Goal: Use online tool/utility: Utilize a website feature to perform a specific function

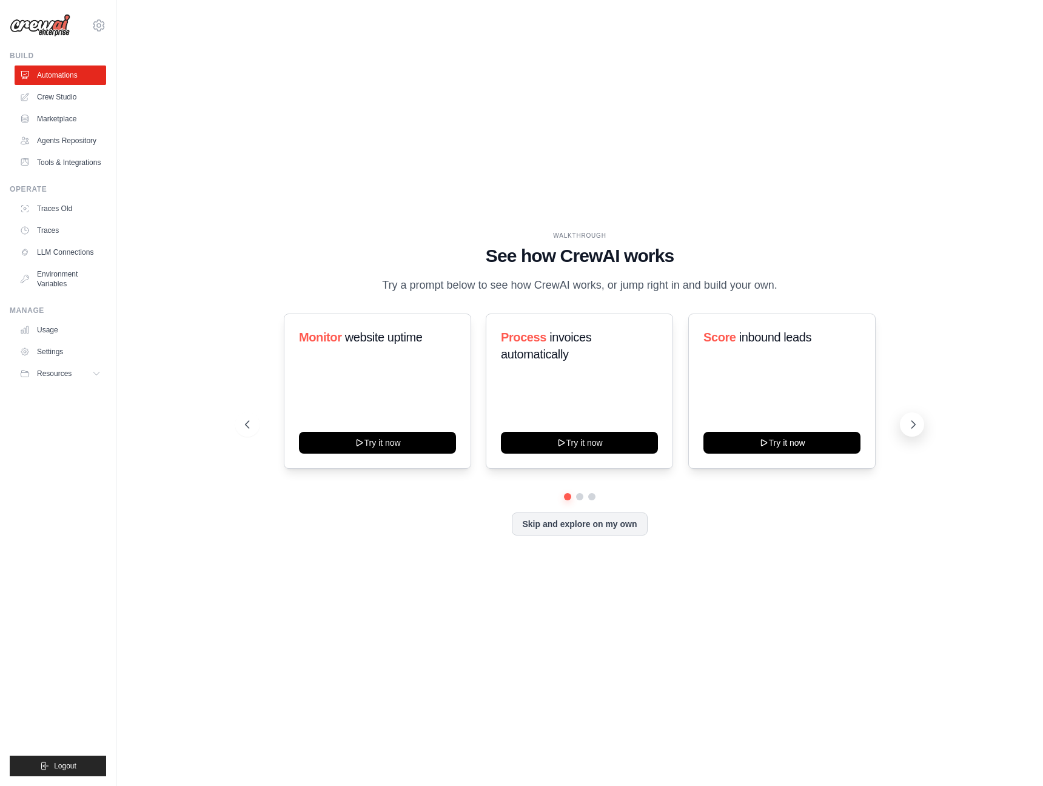
click at [912, 424] on icon at bounding box center [913, 424] width 12 height 12
click at [71, 99] on link "Crew Studio" at bounding box center [62, 96] width 92 height 19
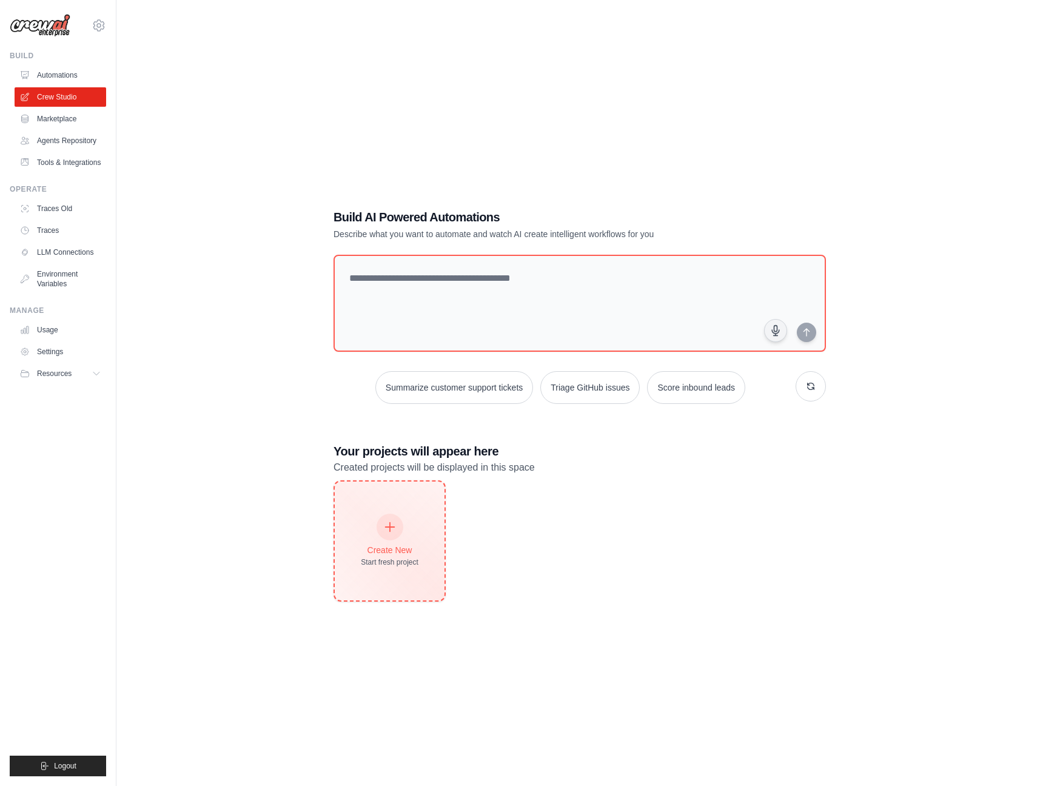
click at [391, 550] on div "Create New" at bounding box center [390, 550] width 58 height 12
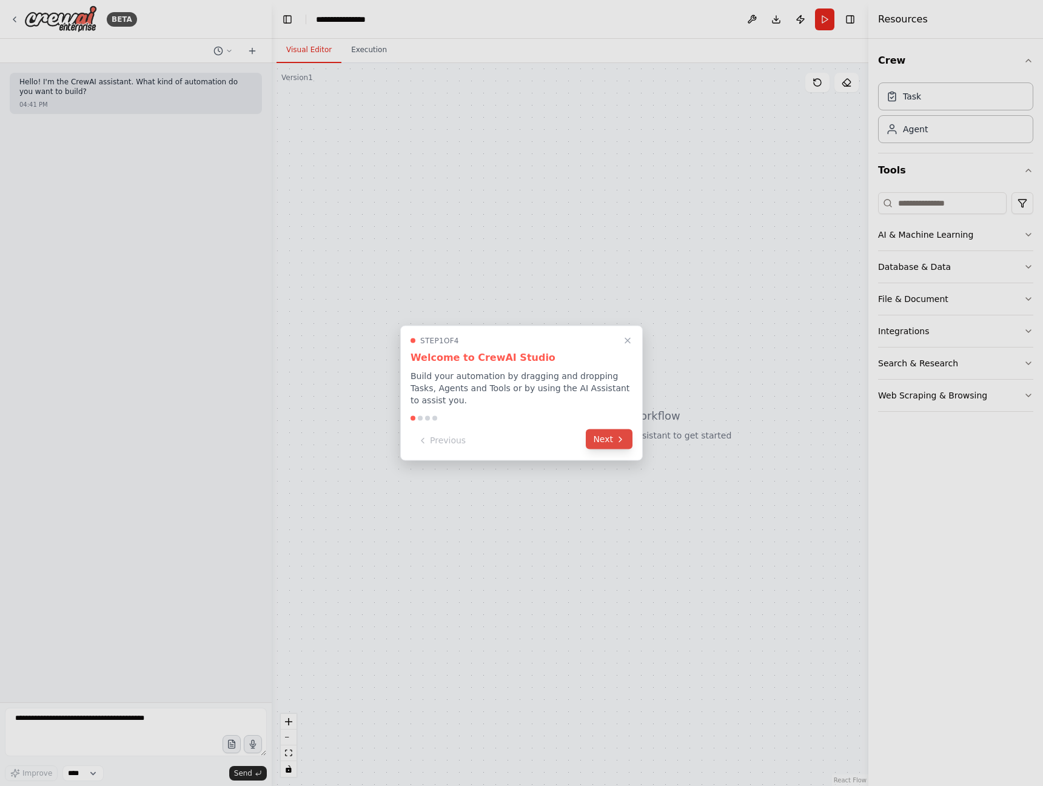
click at [607, 442] on button "Next" at bounding box center [609, 439] width 47 height 20
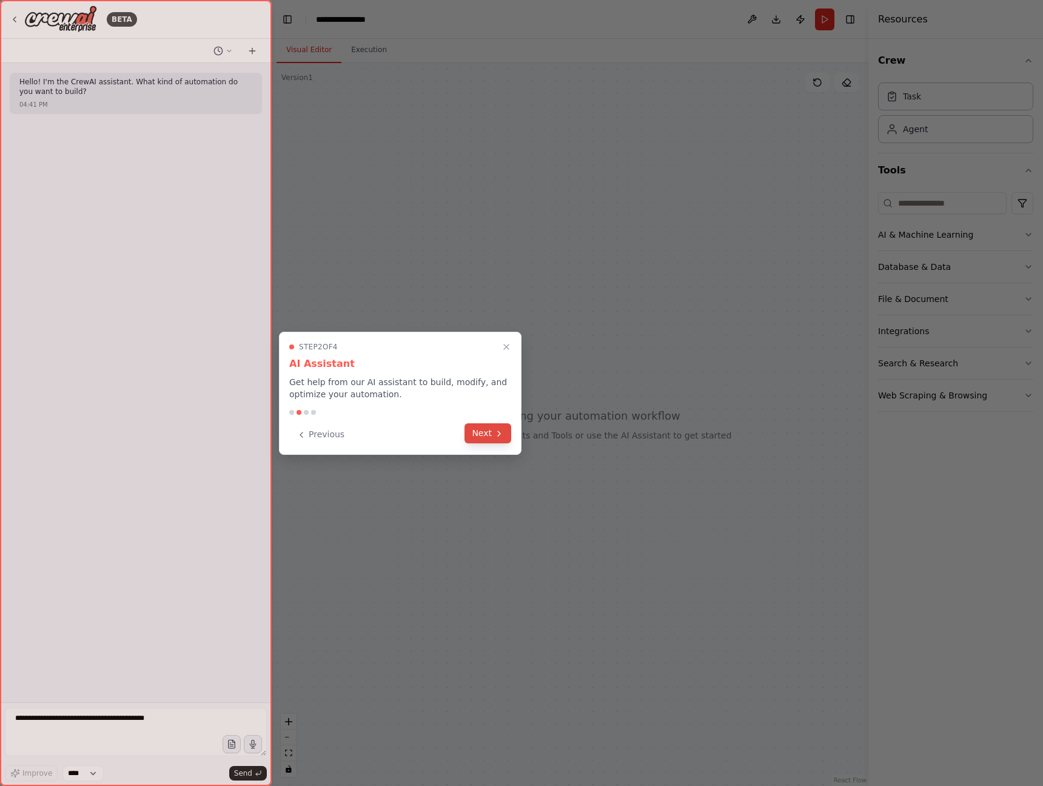
click at [493, 435] on button "Next" at bounding box center [487, 433] width 47 height 20
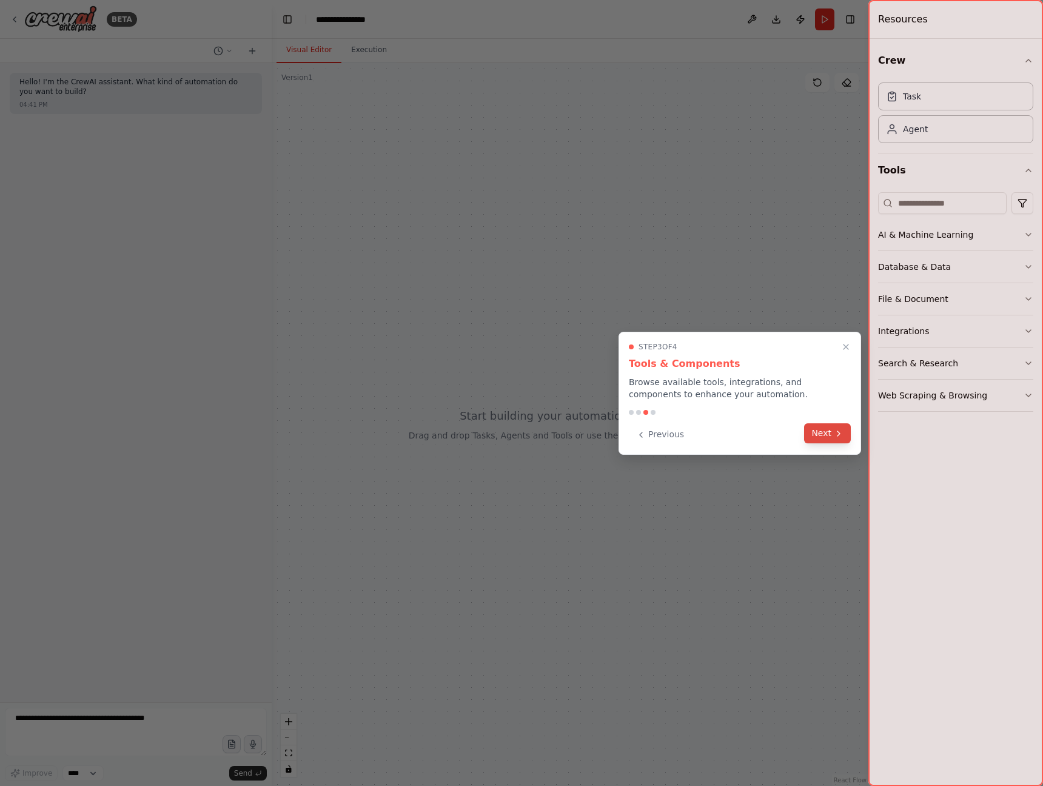
click at [830, 433] on button "Next" at bounding box center [827, 433] width 47 height 20
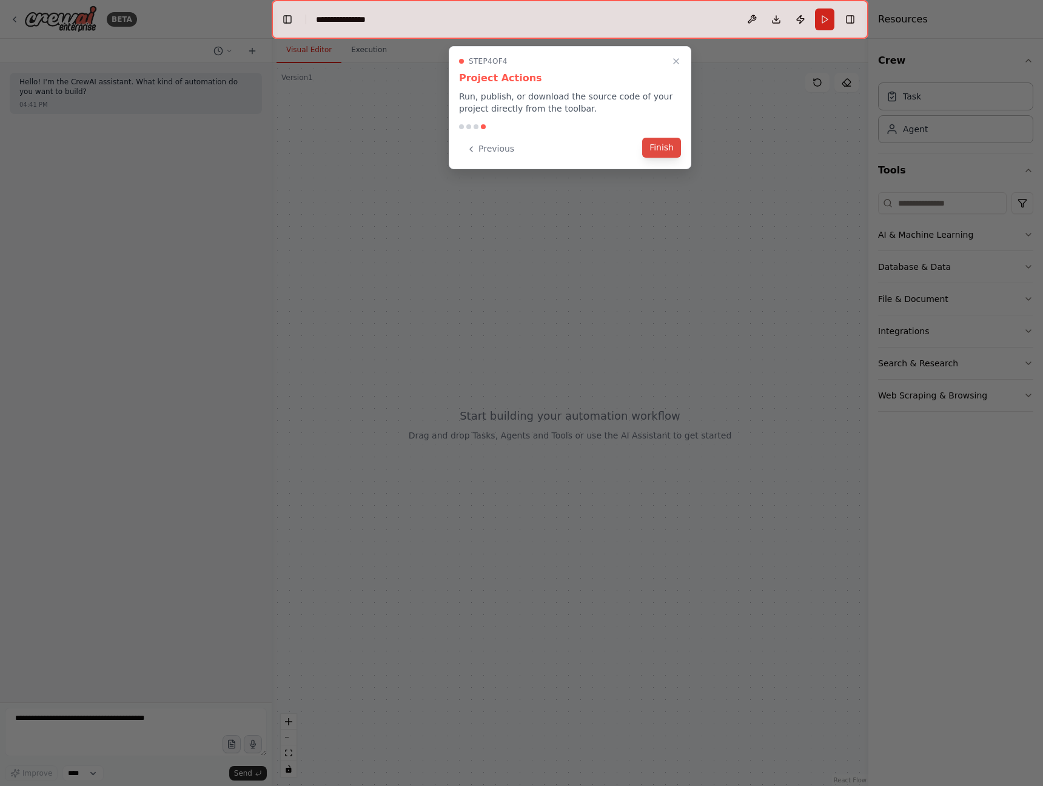
click at [662, 147] on button "Finish" at bounding box center [661, 148] width 39 height 20
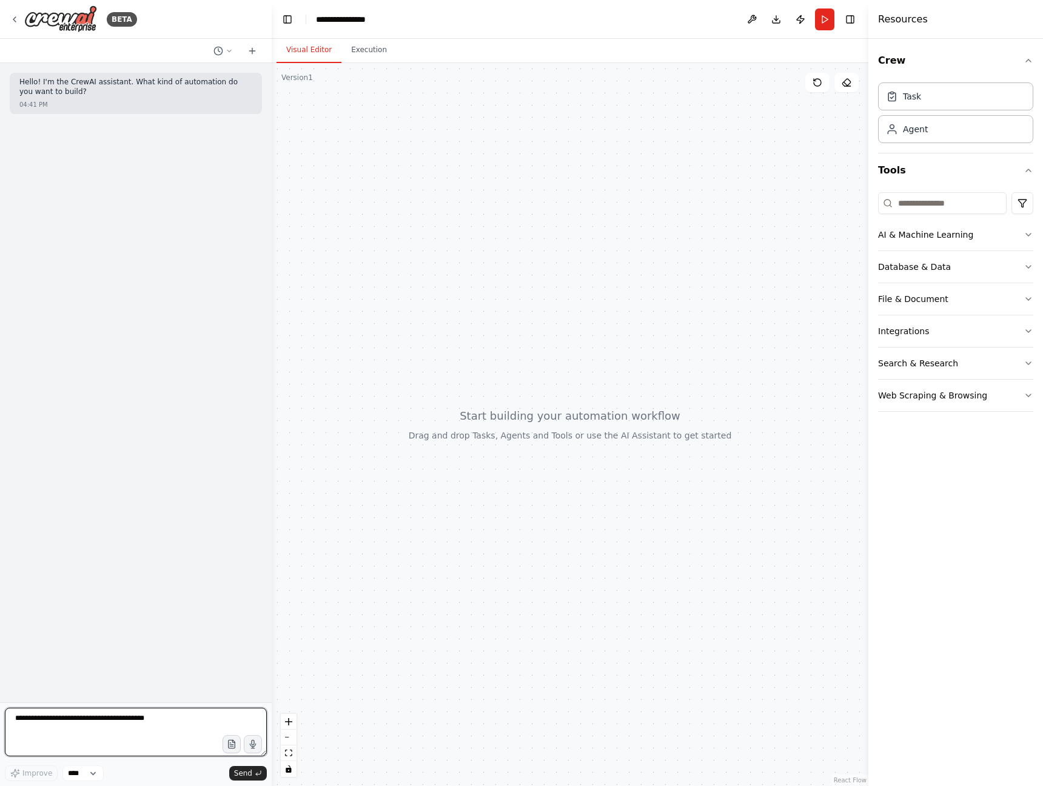
click at [125, 729] on textarea at bounding box center [136, 731] width 262 height 48
type textarea "**********"
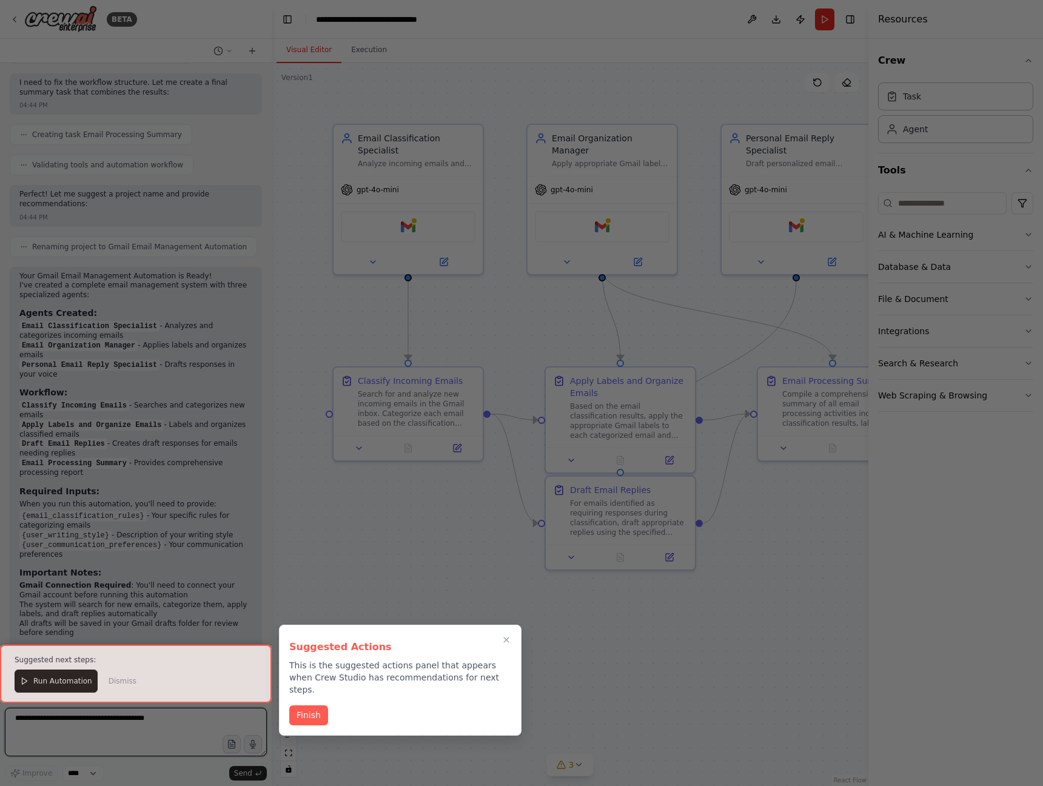
scroll to position [1044, 0]
